Goal: Information Seeking & Learning: Find specific page/section

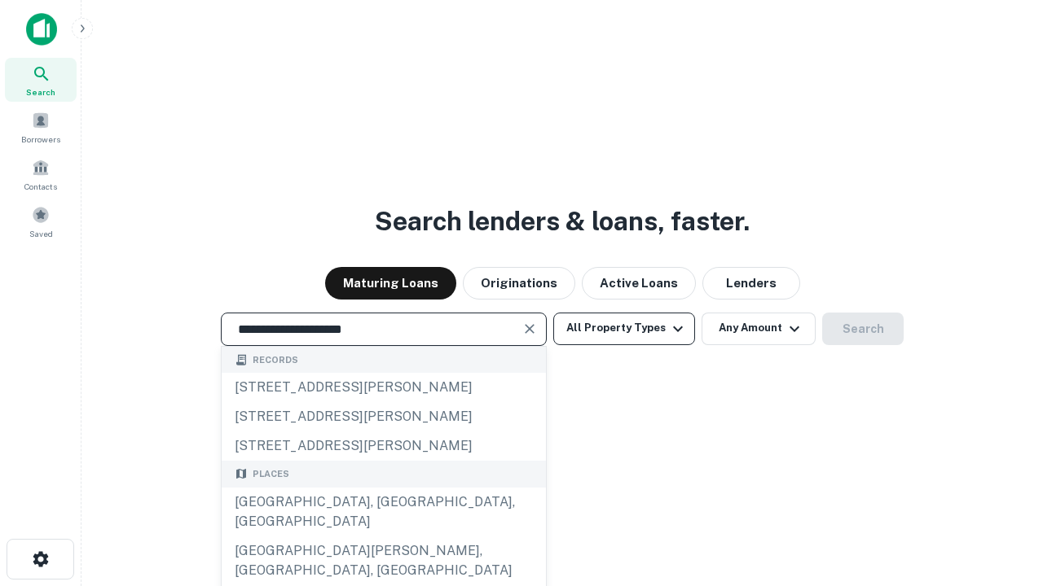
click at [383, 537] on div "[GEOGRAPHIC_DATA], [GEOGRAPHIC_DATA], [GEOGRAPHIC_DATA]" at bounding box center [384, 512] width 324 height 49
click at [624, 328] on button "All Property Types" at bounding box center [624, 329] width 142 height 33
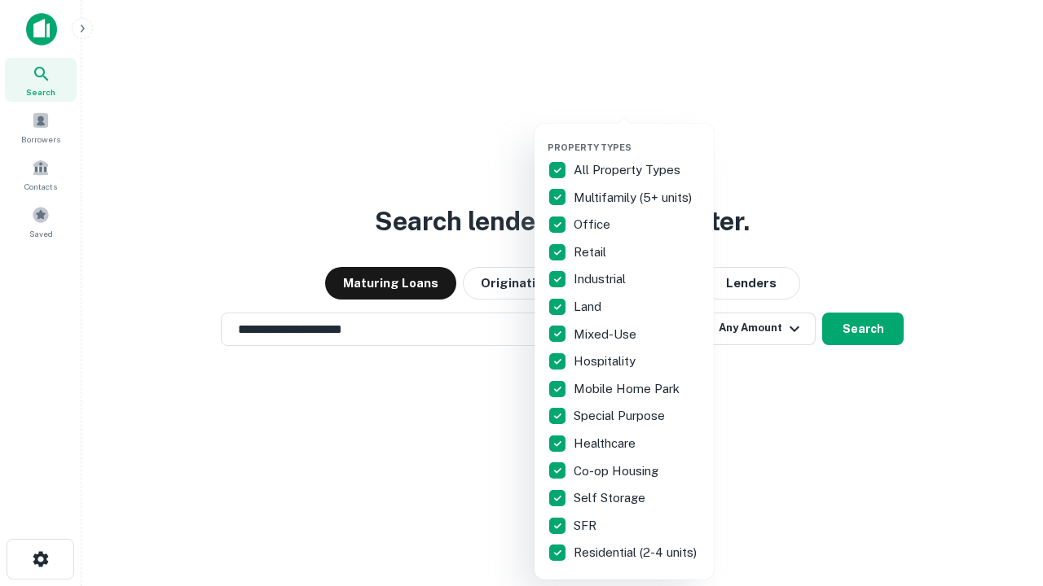
type input "**********"
click at [637, 137] on button "button" at bounding box center [636, 137] width 179 height 1
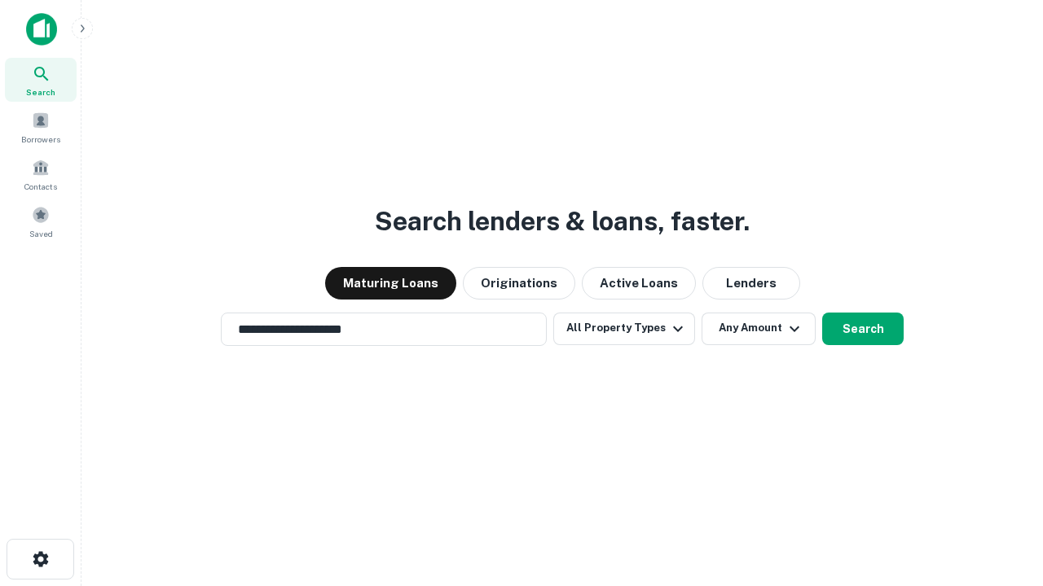
scroll to position [25, 0]
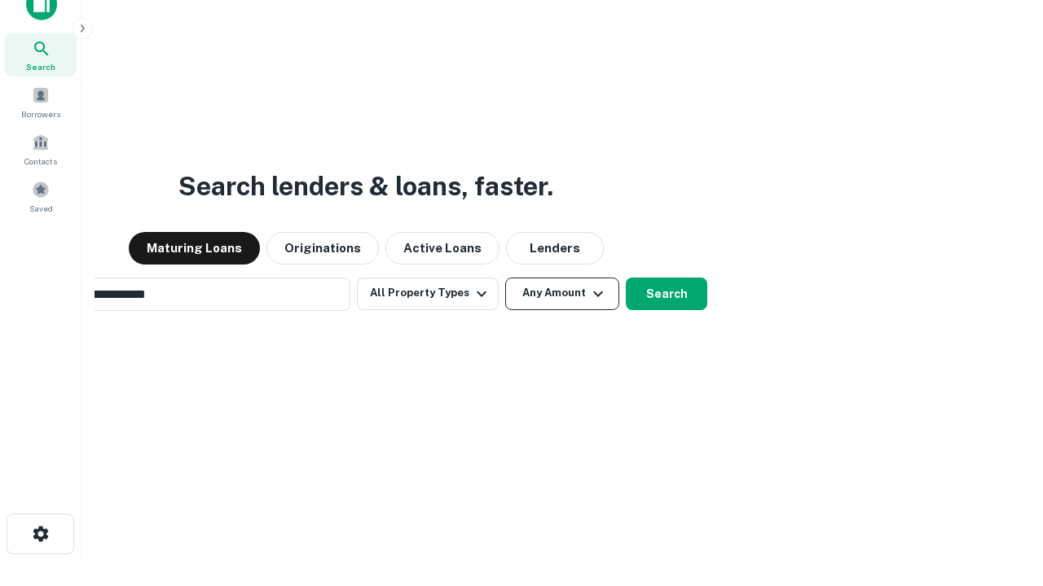
click at [505, 278] on button "Any Amount" at bounding box center [562, 294] width 114 height 33
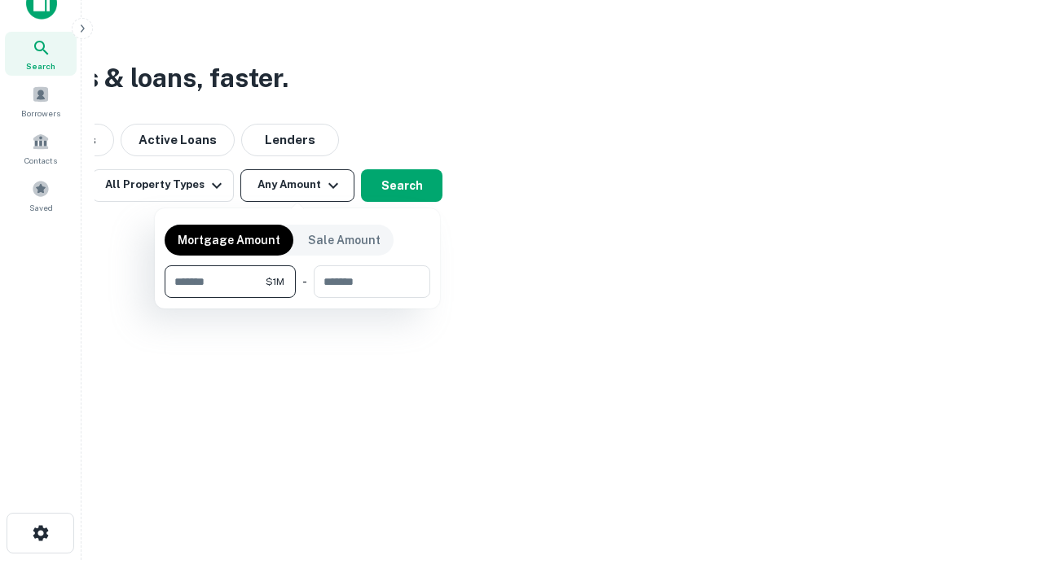
type input "*******"
click at [297, 298] on button "button" at bounding box center [298, 298] width 266 height 1
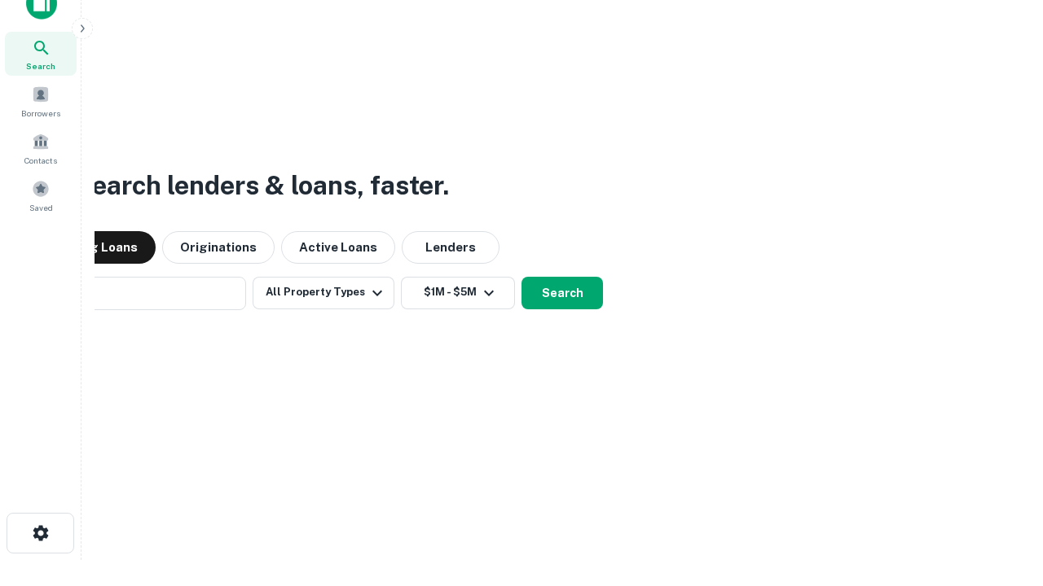
scroll to position [25, 0]
click at [521, 278] on button "Search" at bounding box center [561, 294] width 81 height 33
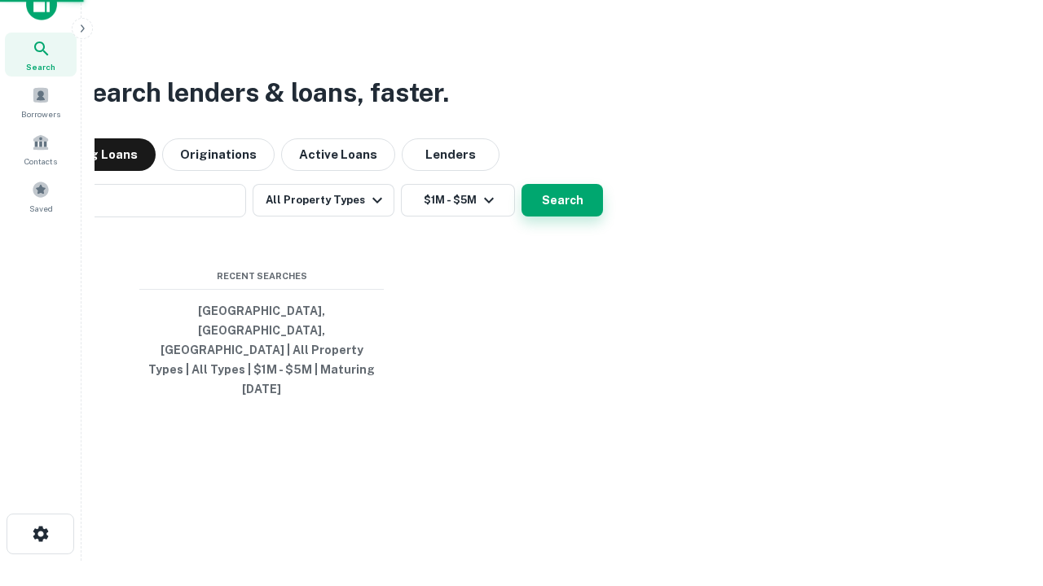
scroll to position [26, 0]
